Goal: Find specific page/section: Find specific page/section

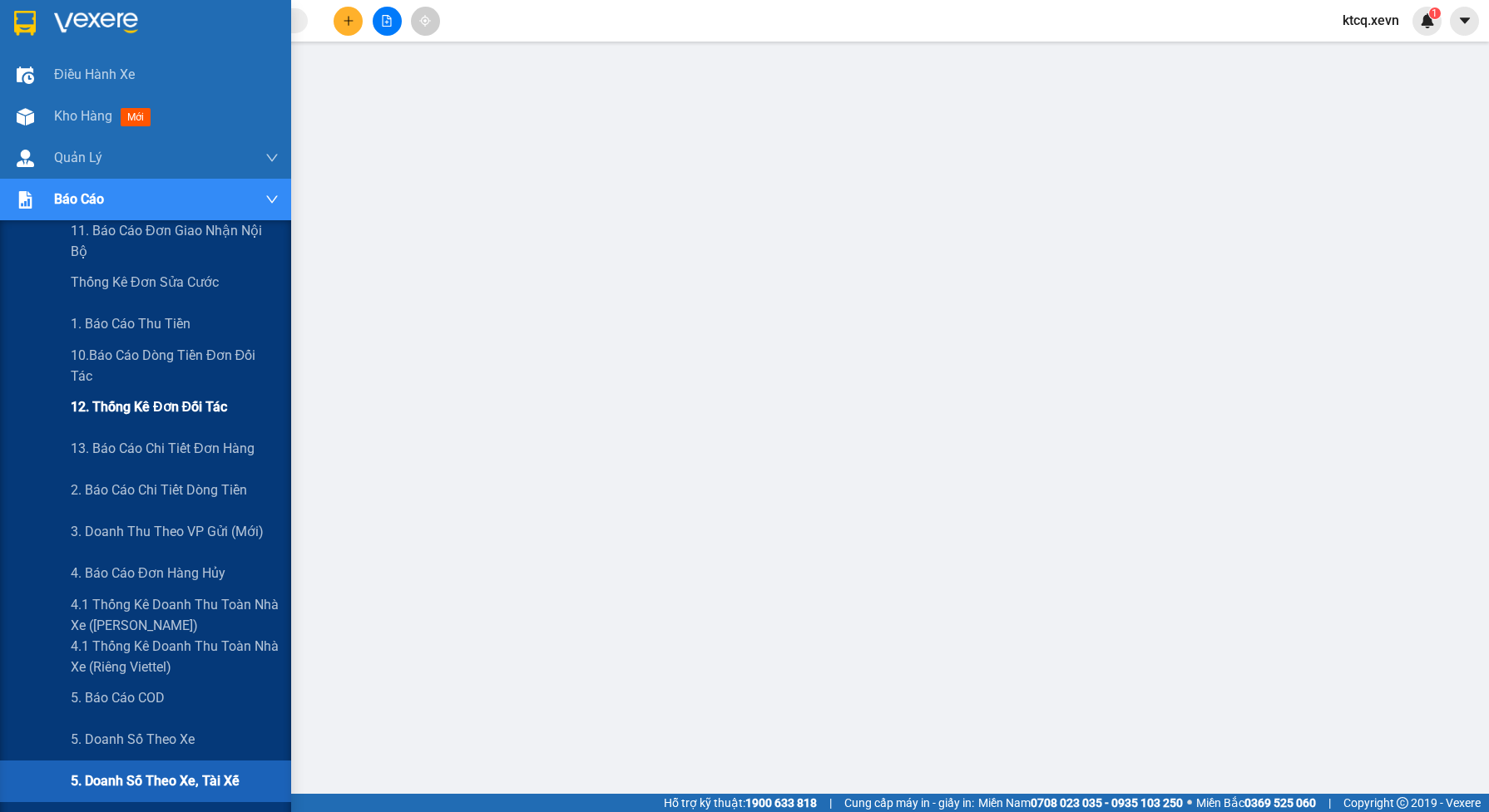
click at [118, 402] on span "12. Thống kê đơn đối tác" at bounding box center [148, 406] width 156 height 21
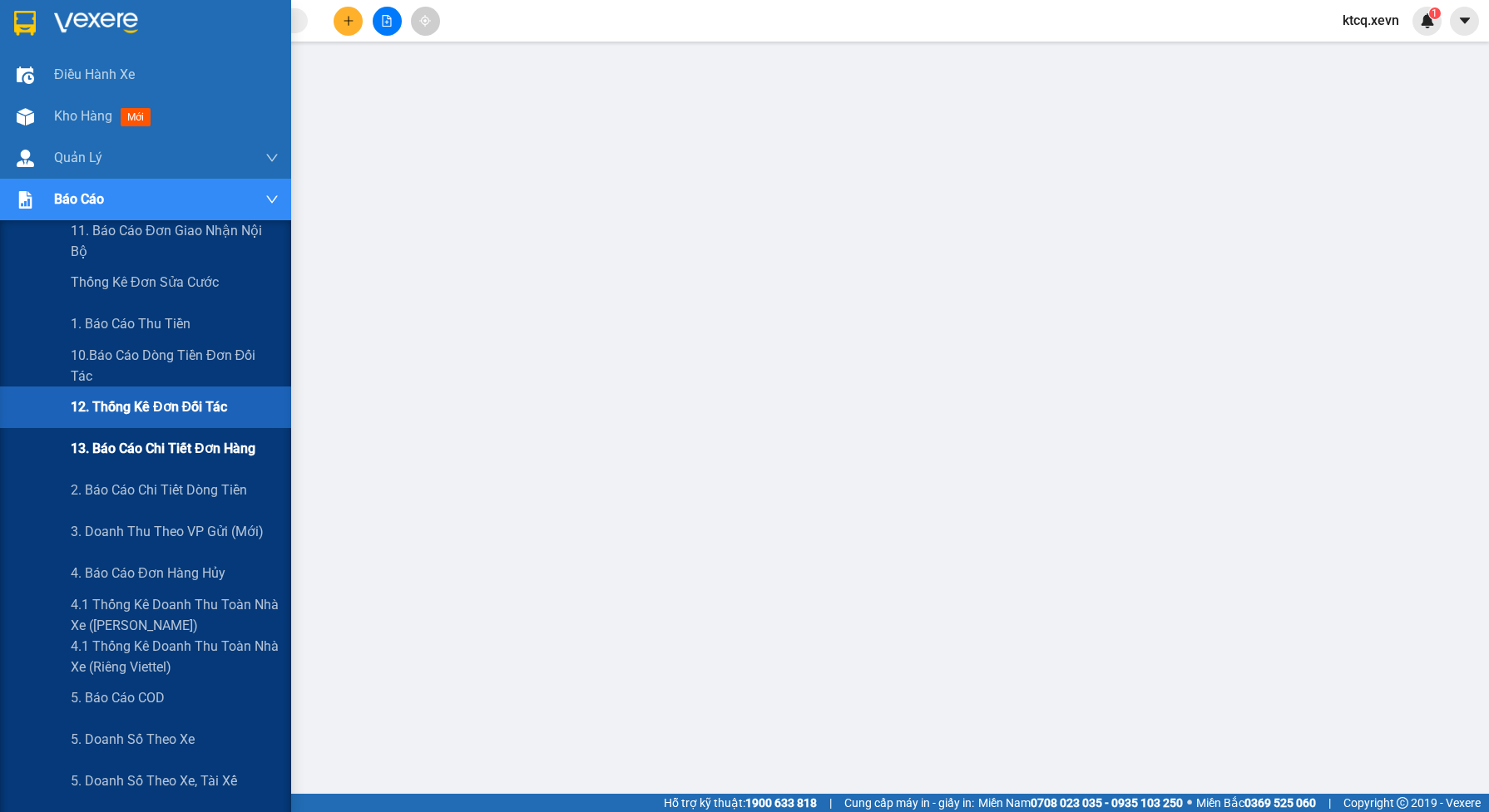
click at [122, 455] on span "13. Báo cáo chi tiết đơn hàng" at bounding box center [162, 448] width 185 height 21
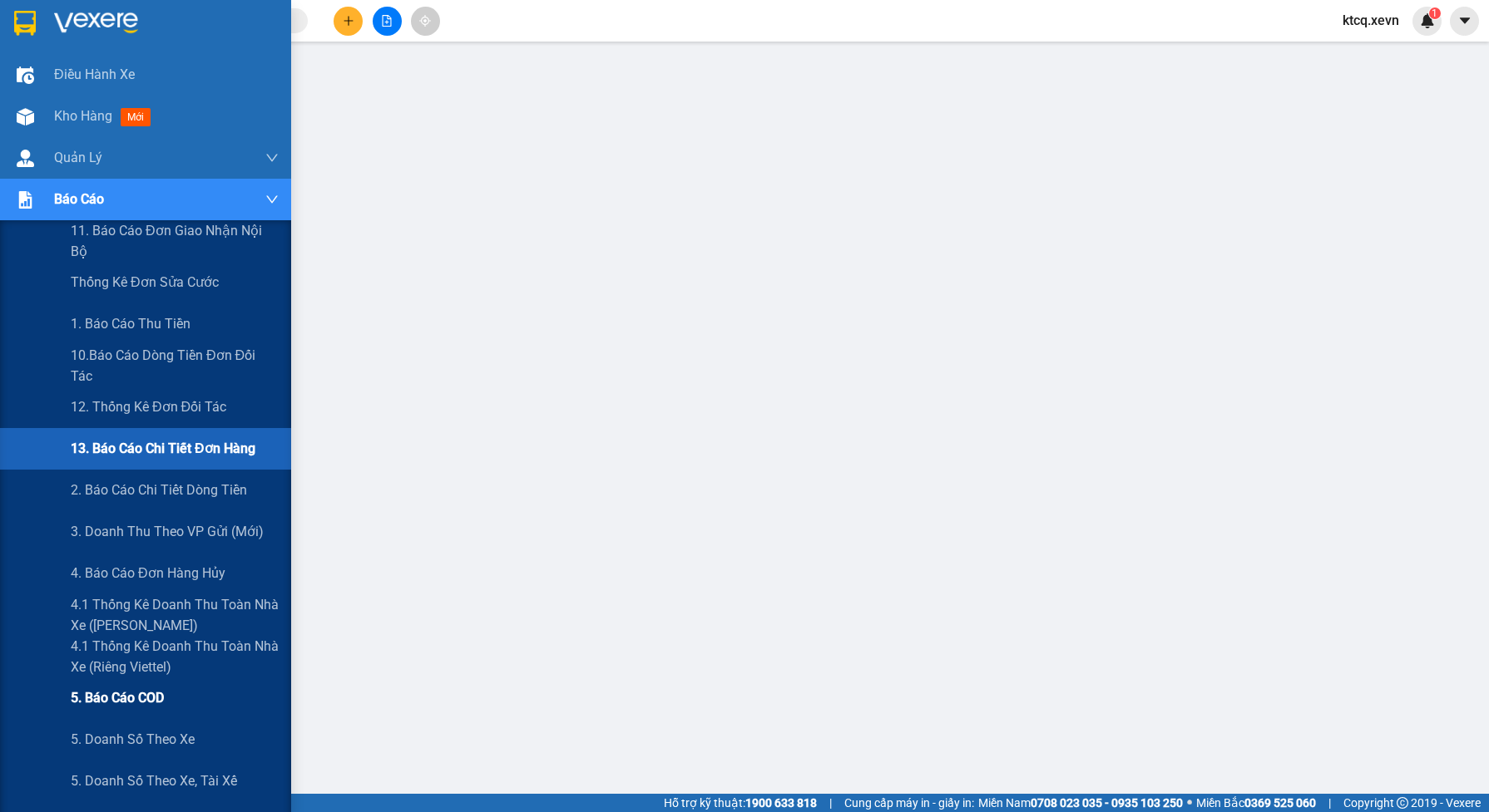
click at [118, 701] on span "5. Báo cáo COD" at bounding box center [117, 697] width 93 height 21
